Goal: Transaction & Acquisition: Purchase product/service

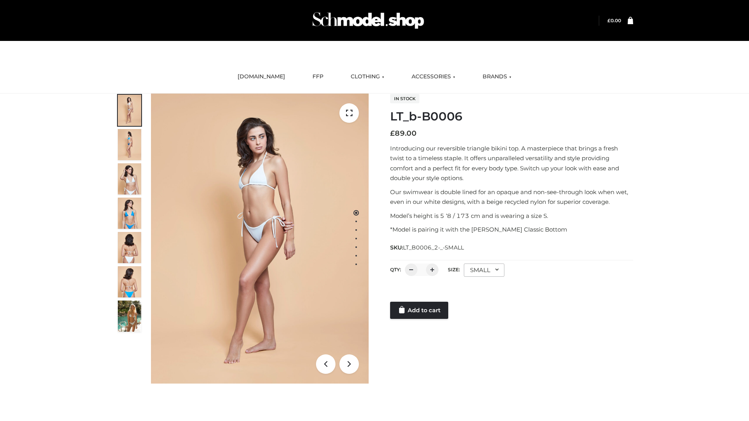
click at [420, 310] on link "Add to cart" at bounding box center [419, 310] width 58 height 17
